Goal: Information Seeking & Learning: Learn about a topic

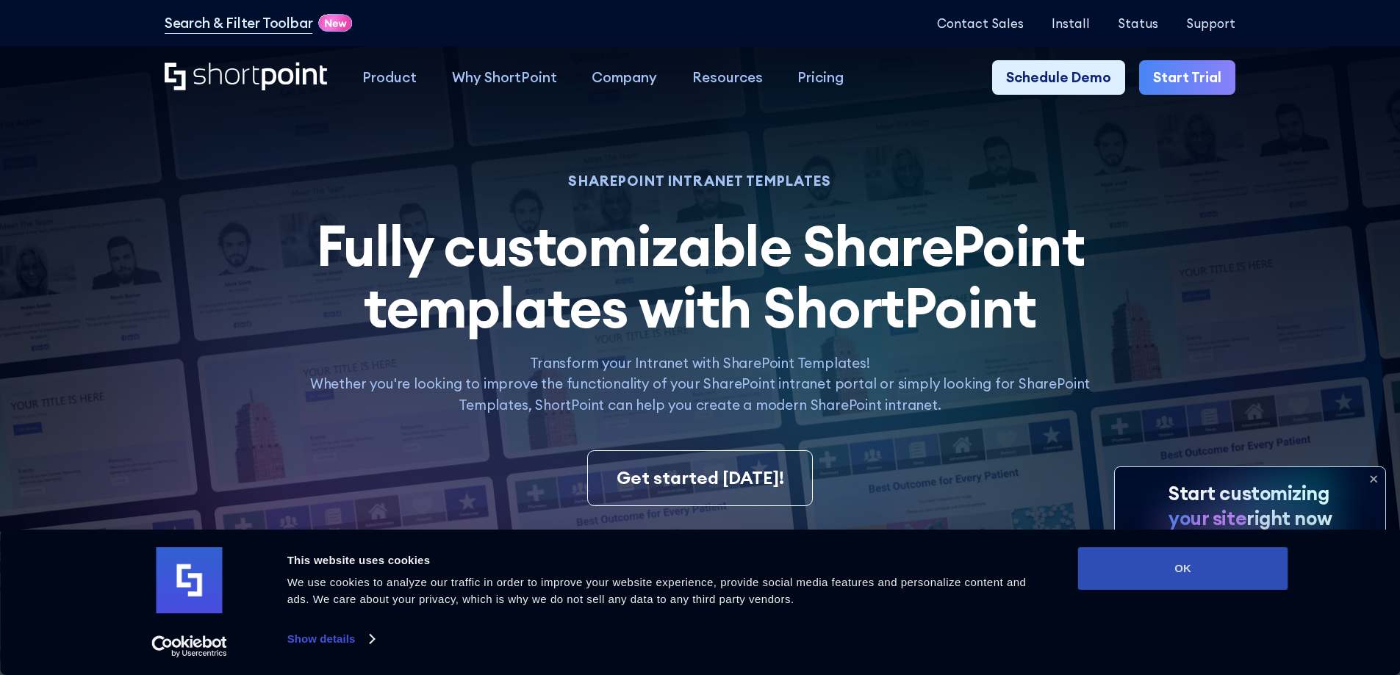
click at [1215, 560] on button "OK" at bounding box center [1183, 568] width 210 height 43
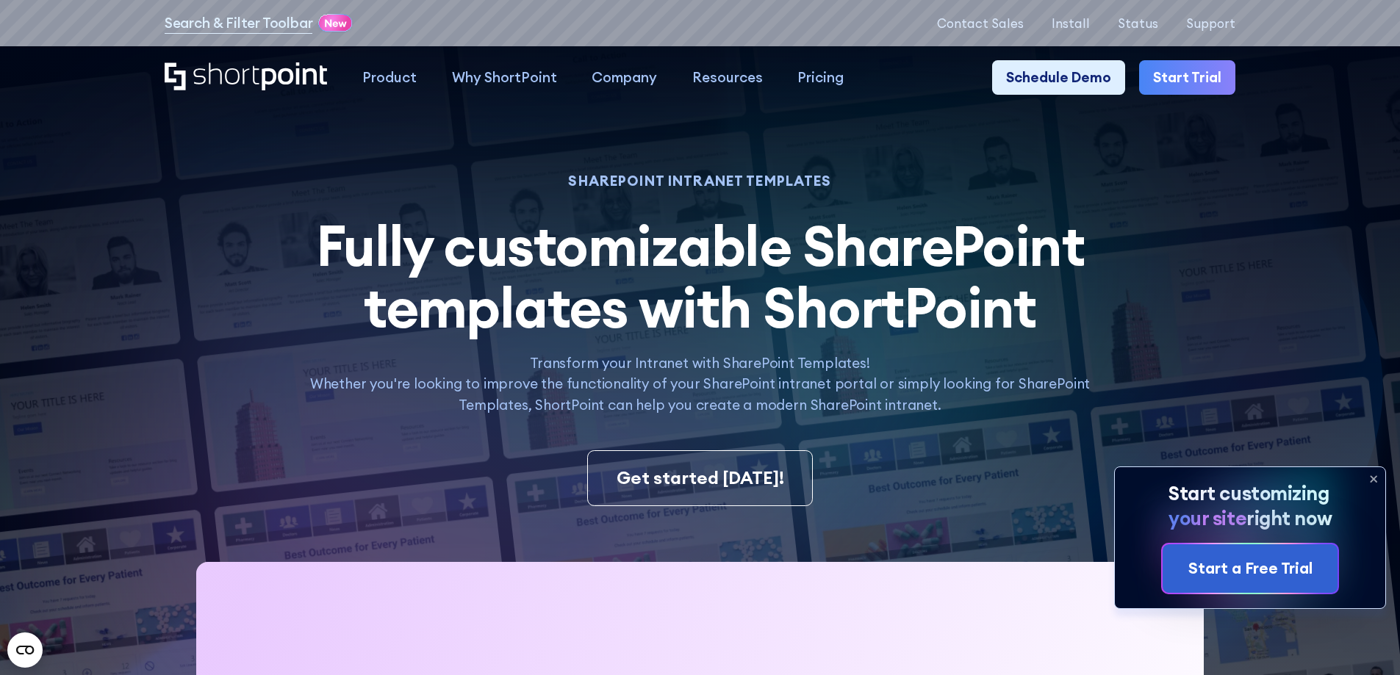
click at [1365, 478] on icon at bounding box center [1374, 479] width 24 height 24
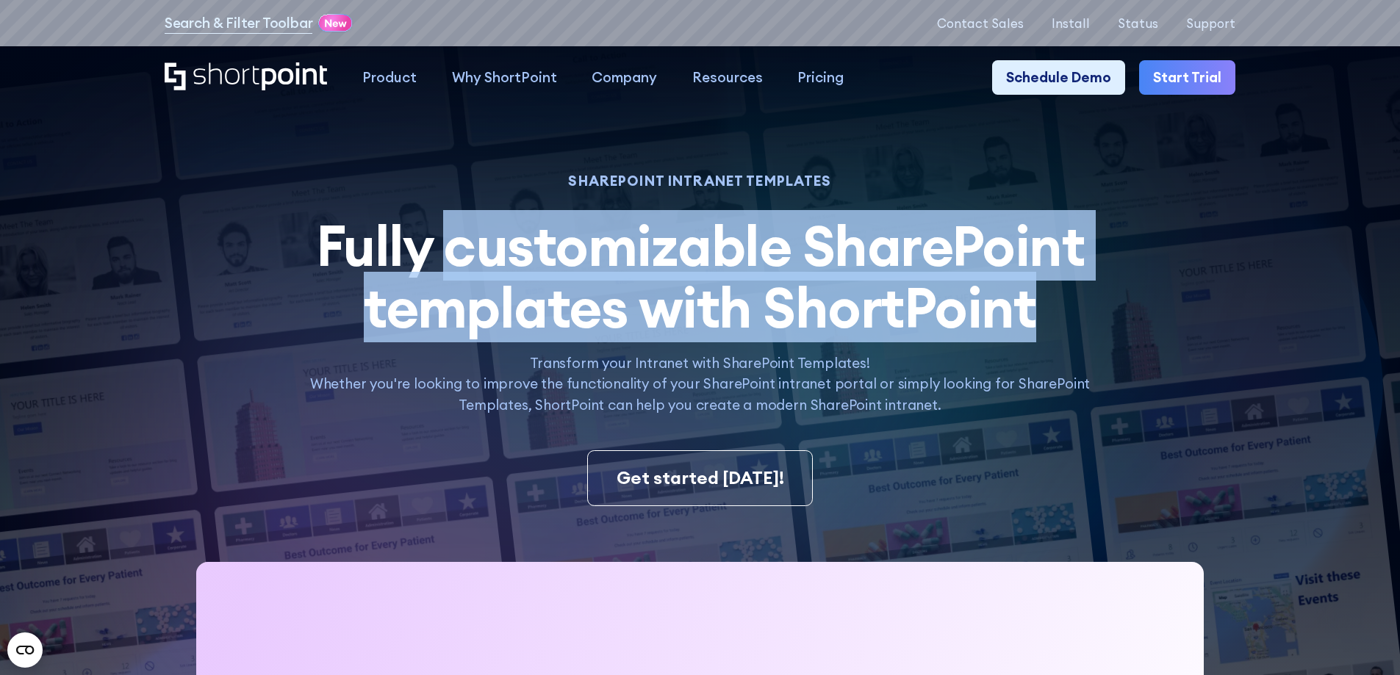
drag, startPoint x: 453, startPoint y: 254, endPoint x: 1035, endPoint y: 307, distance: 583.7
click at [1035, 307] on span "Fully customizable SharePoint templates with ShortPoint" at bounding box center [700, 276] width 769 height 132
click at [960, 320] on span "Fully customizable SharePoint templates with ShortPoint" at bounding box center [700, 276] width 769 height 132
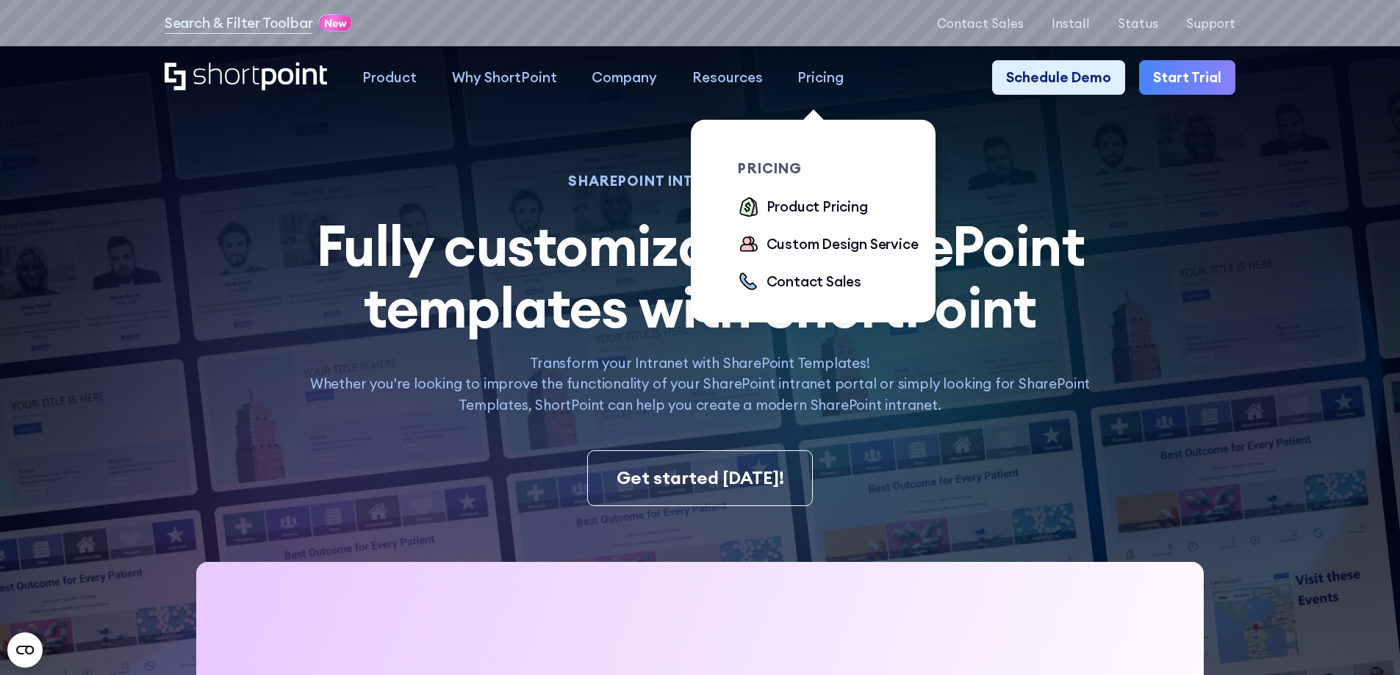
click at [809, 79] on div "Pricing" at bounding box center [820, 77] width 46 height 21
click at [821, 206] on div "Product Pricing" at bounding box center [816, 206] width 101 height 21
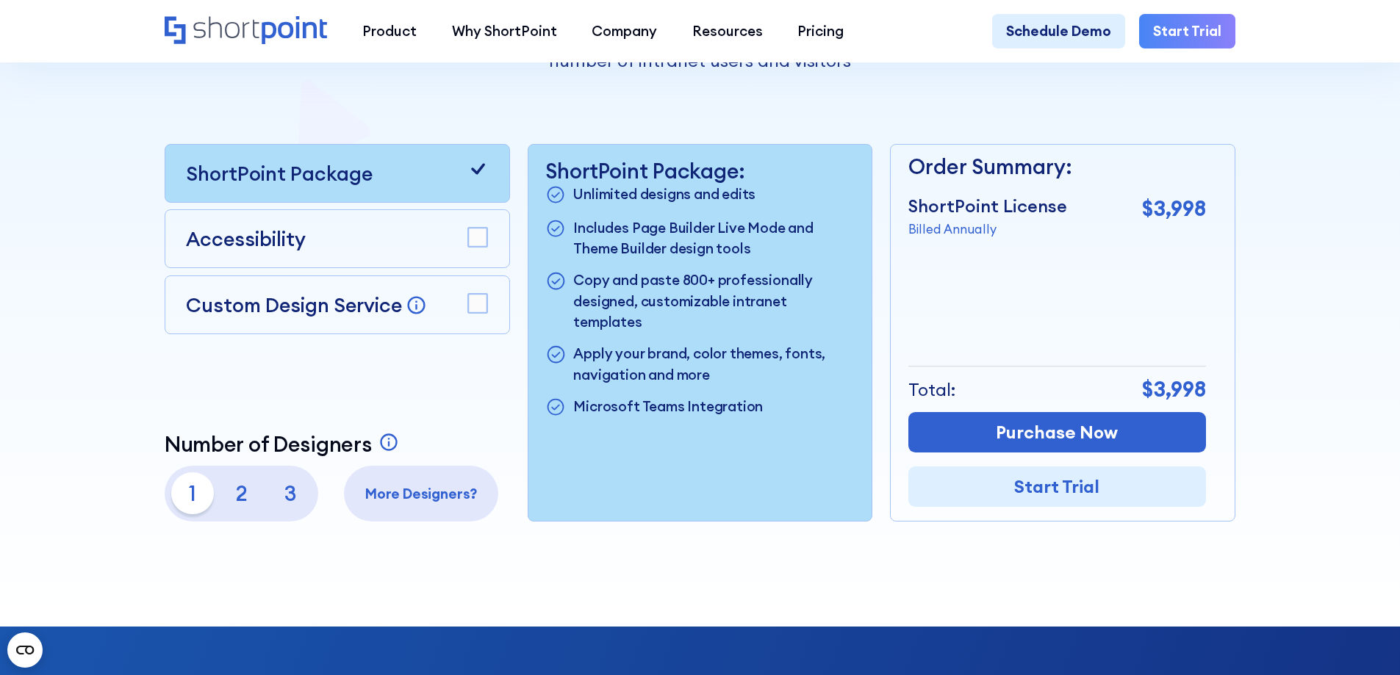
scroll to position [423, 0]
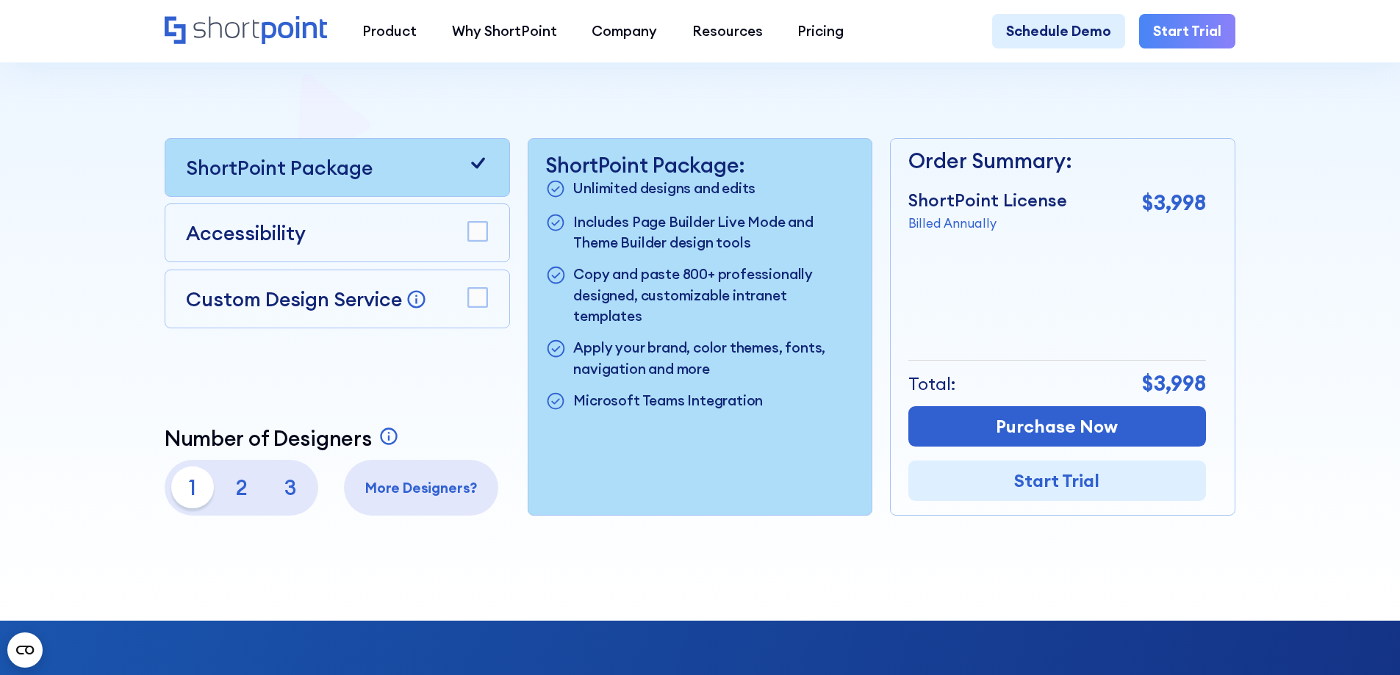
click at [476, 168] on icon at bounding box center [478, 162] width 14 height 11
click at [478, 227] on div "Accessibility" at bounding box center [337, 232] width 302 height 29
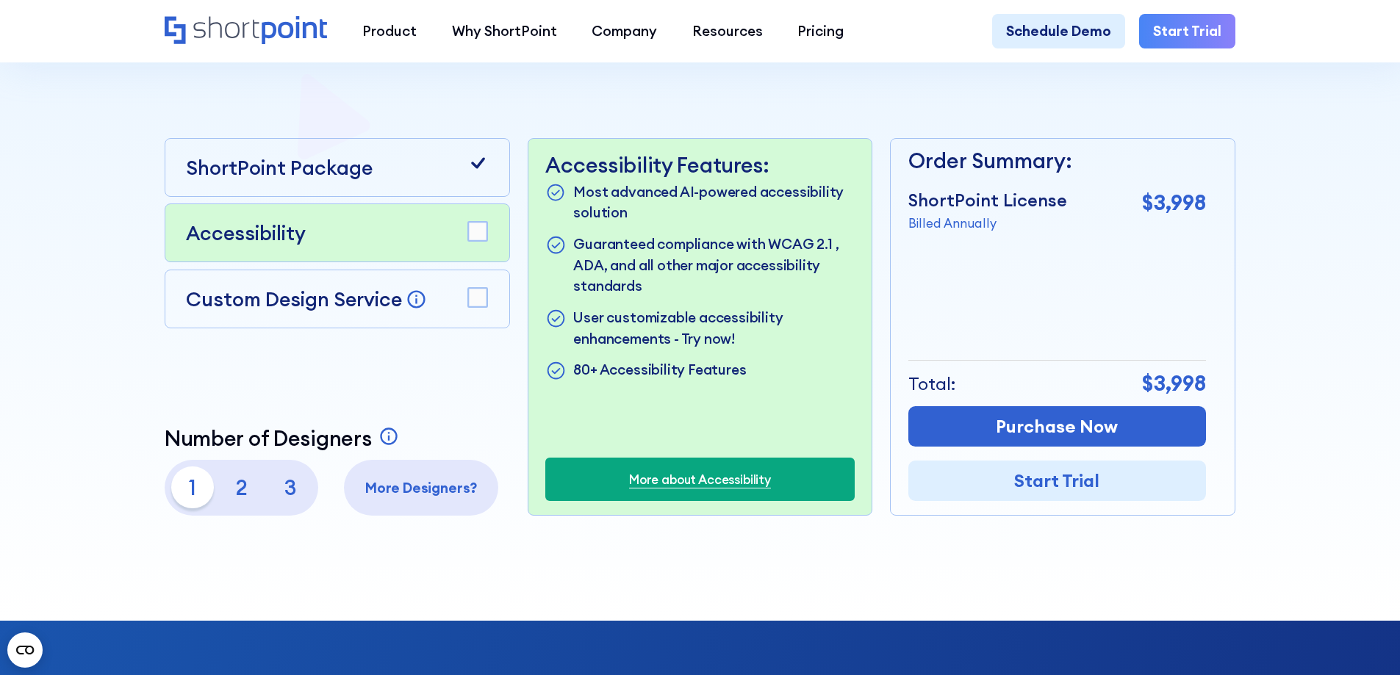
click at [480, 237] on rect at bounding box center [477, 232] width 19 height 19
click at [480, 237] on icon at bounding box center [478, 231] width 14 height 11
click at [475, 296] on rect at bounding box center [477, 297] width 19 height 19
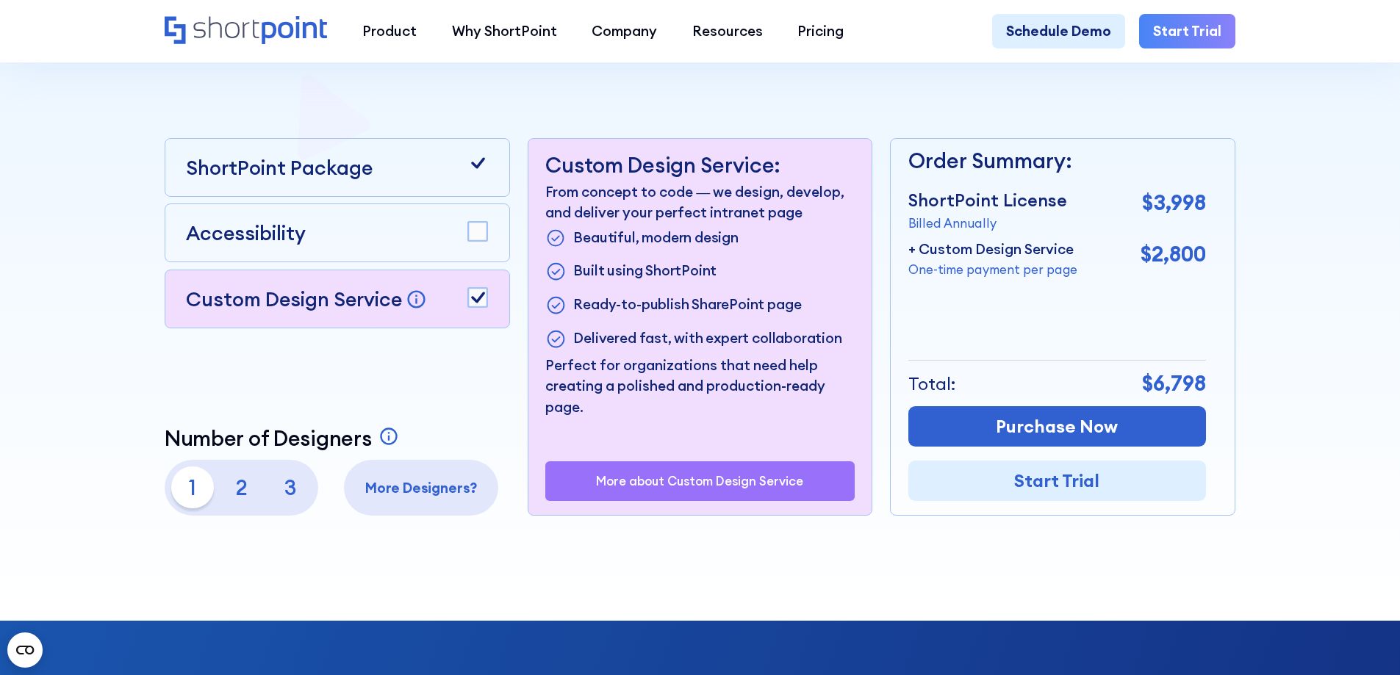
click at [474, 296] on rect at bounding box center [477, 297] width 19 height 19
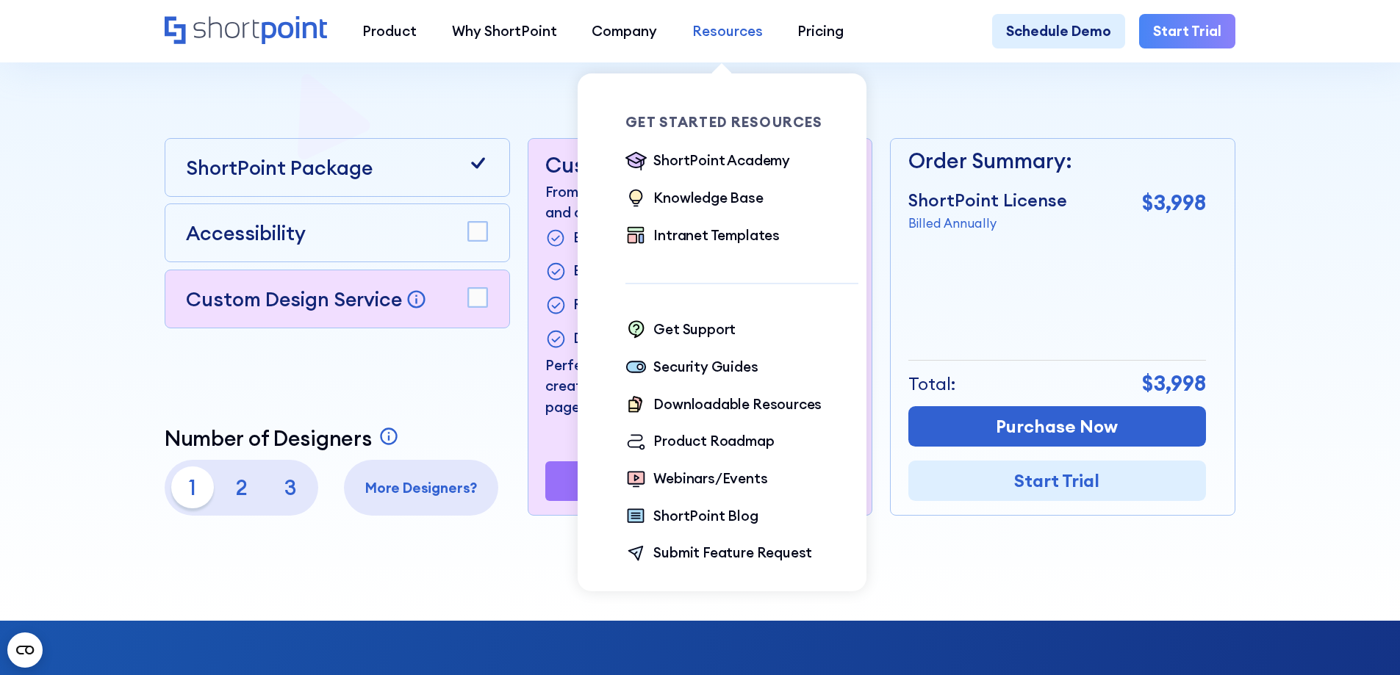
click at [692, 26] on div "Resources" at bounding box center [727, 31] width 71 height 21
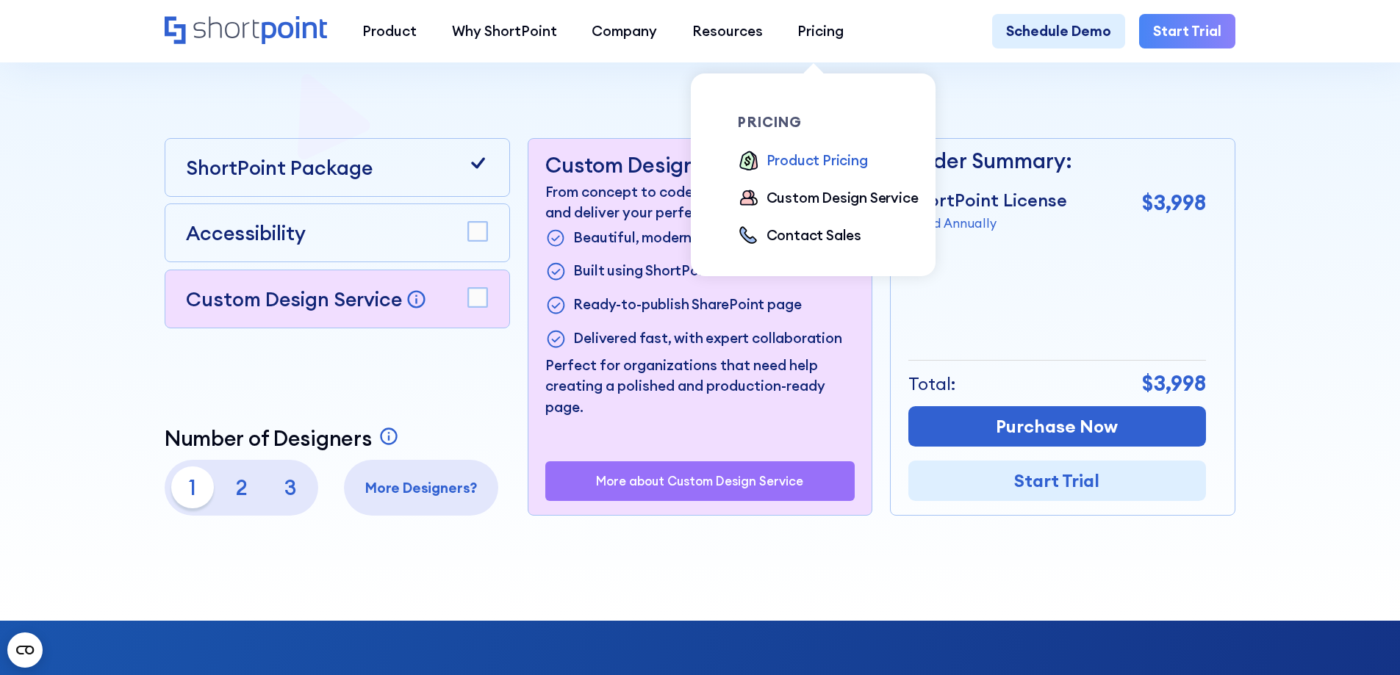
click at [806, 159] on div "Product Pricing" at bounding box center [816, 160] width 101 height 21
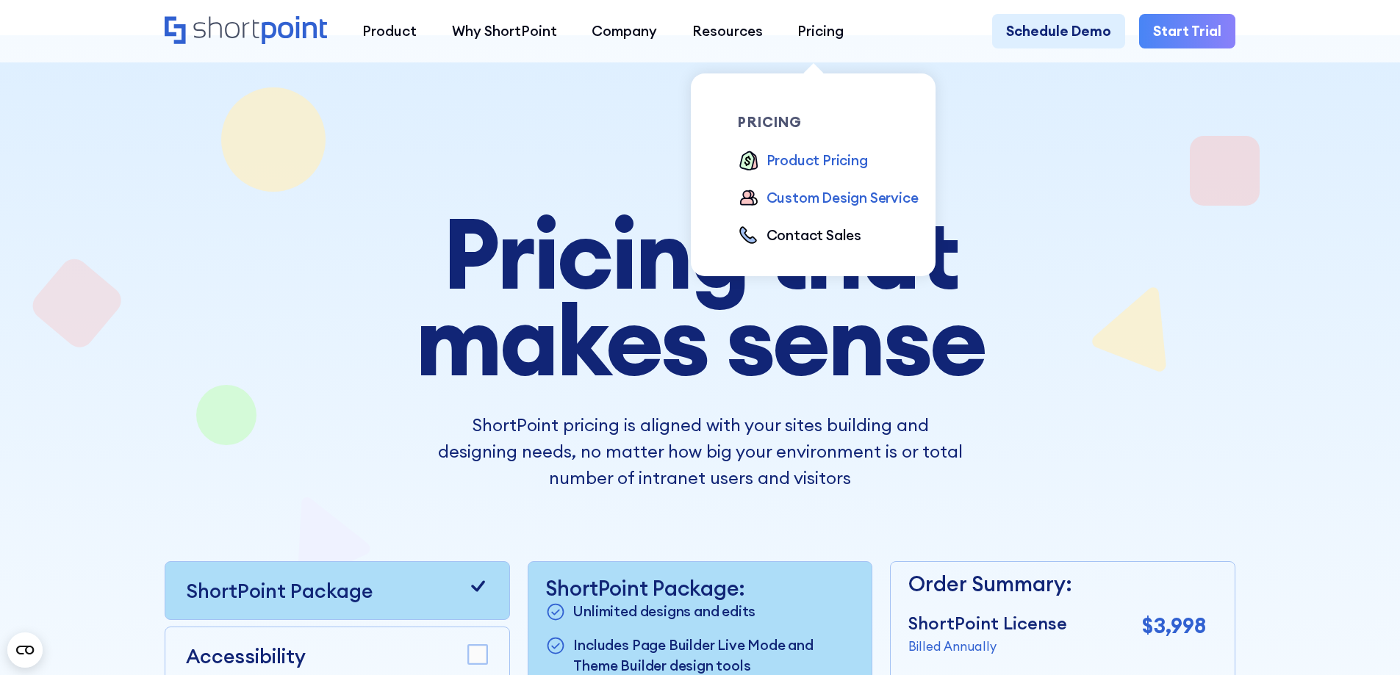
click at [819, 202] on div "Custom Design Service" at bounding box center [842, 197] width 152 height 21
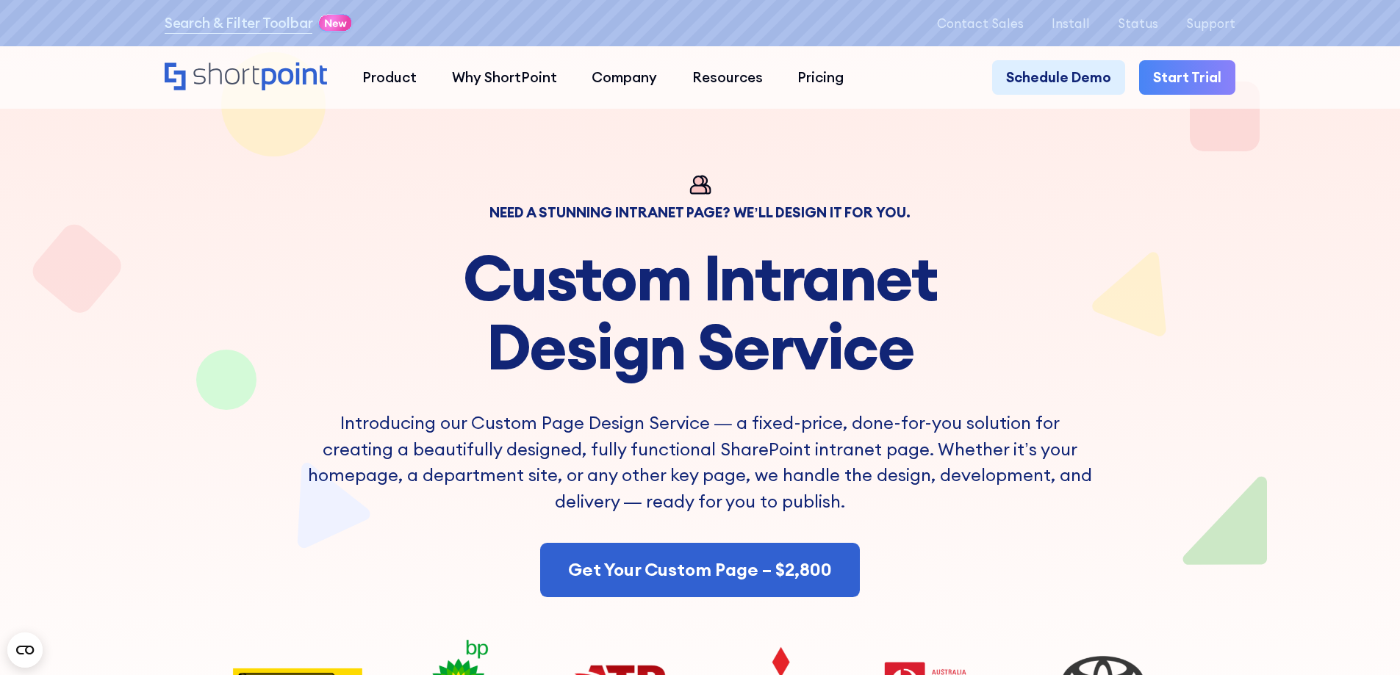
click at [711, 340] on h1 "Custom Intranet Design Service" at bounding box center [700, 312] width 788 height 139
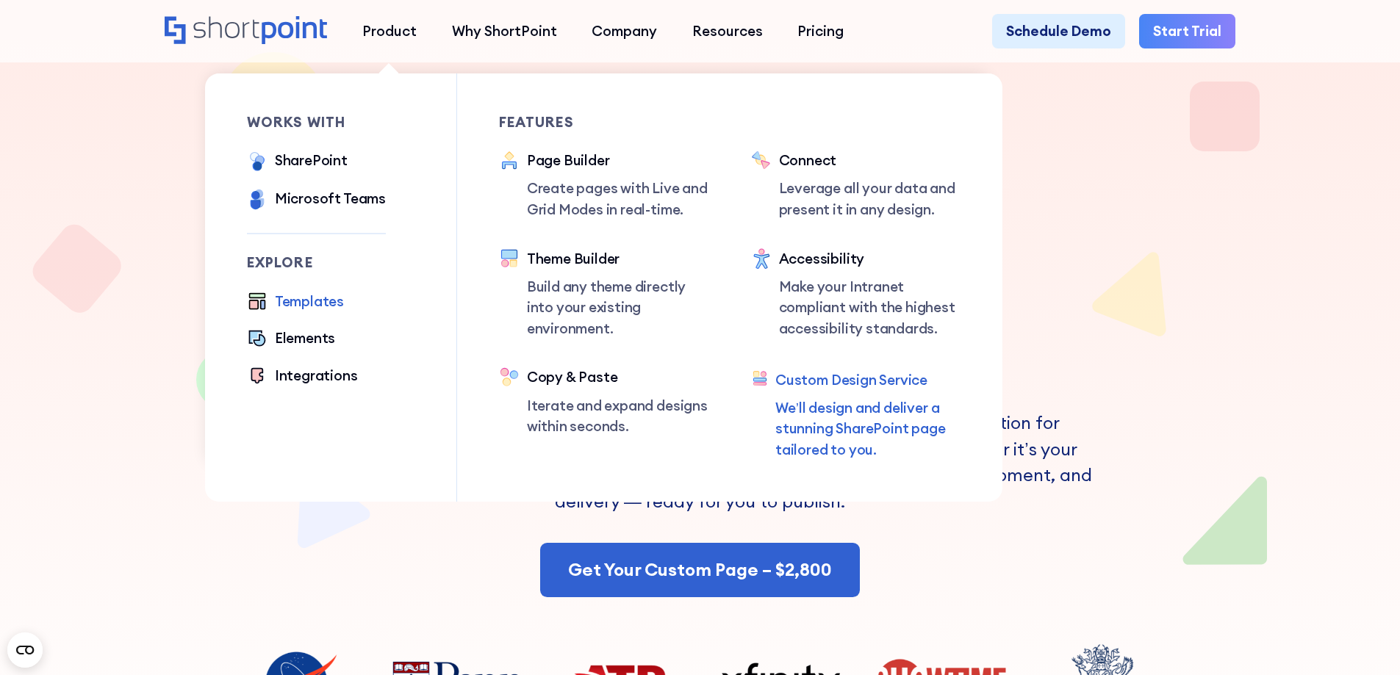
click at [301, 301] on div "Templates" at bounding box center [309, 301] width 69 height 21
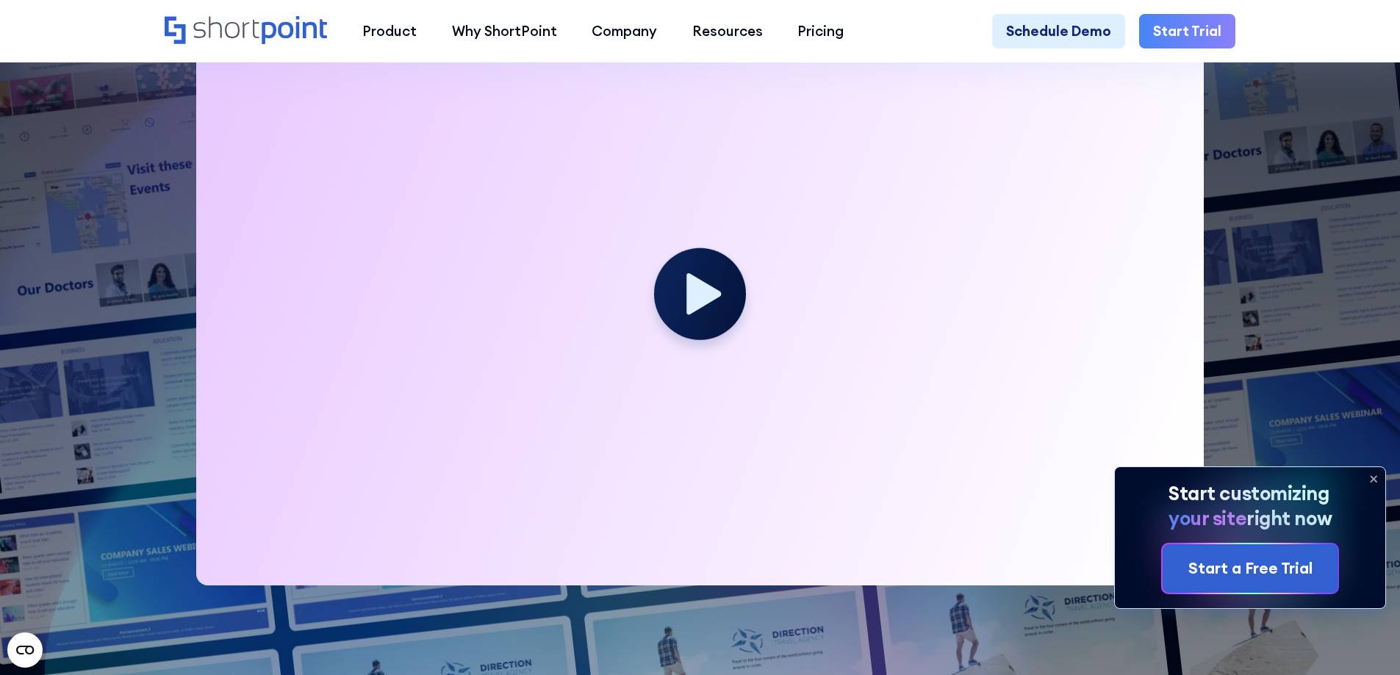
scroll to position [475, 0]
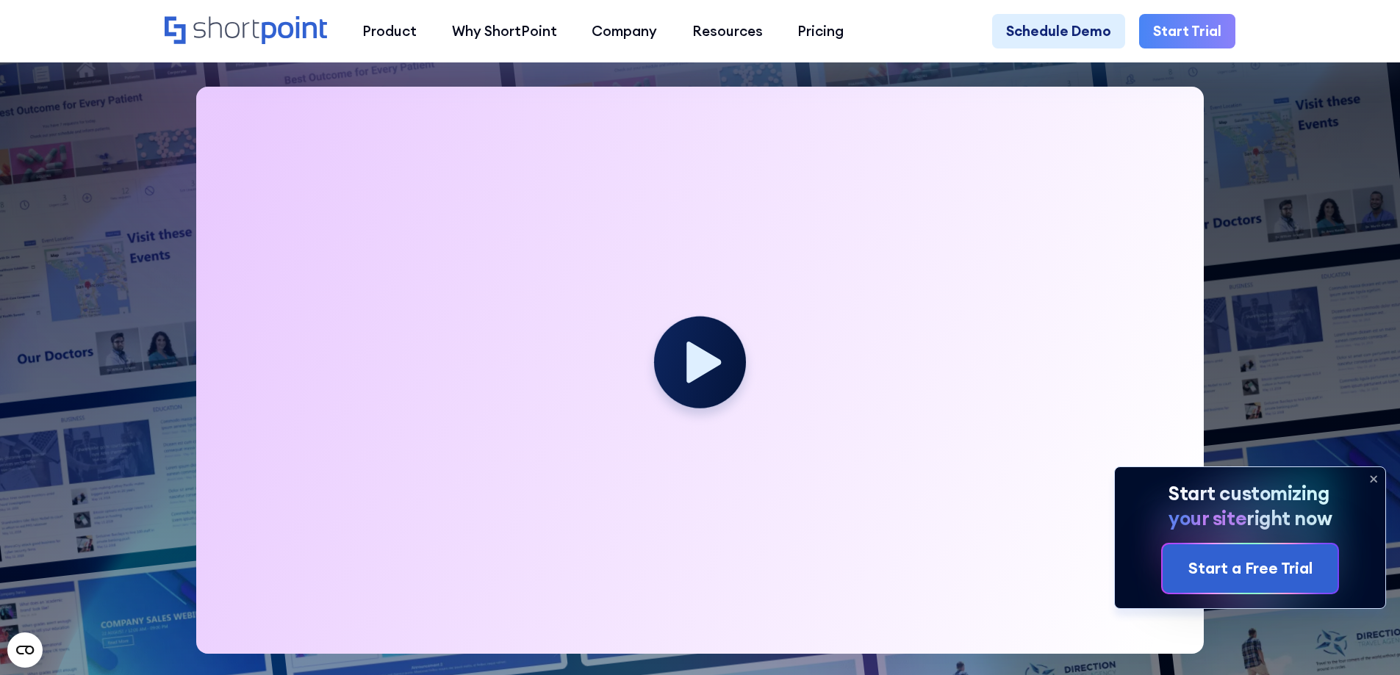
click at [1375, 478] on icon at bounding box center [1373, 479] width 6 height 6
